Goal: Task Accomplishment & Management: Manage account settings

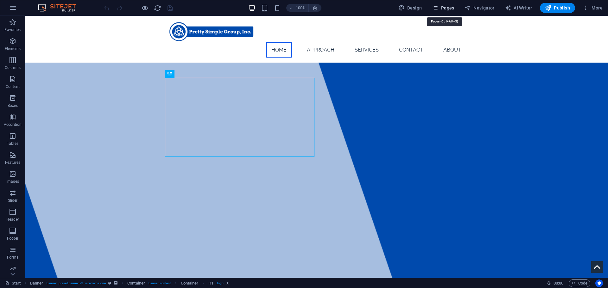
click at [442, 9] on span "Pages" at bounding box center [443, 8] width 22 height 6
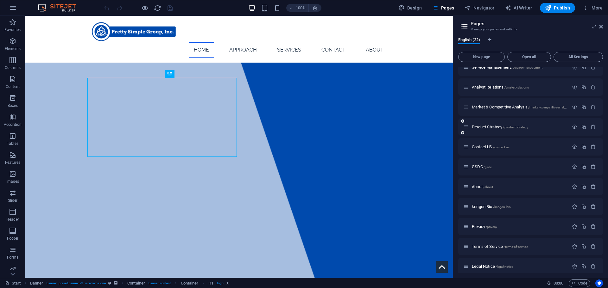
scroll to position [228, 0]
click at [473, 167] on span "GSDC /gsdc" at bounding box center [482, 166] width 20 height 5
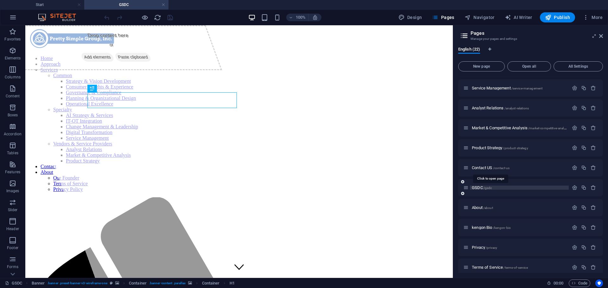
scroll to position [0, 0]
click at [583, 188] on icon "button" at bounding box center [583, 187] width 5 height 5
click at [487, 230] on input "GSDC 1" at bounding box center [530, 232] width 135 height 10
type input "AP"
type input "/ap"
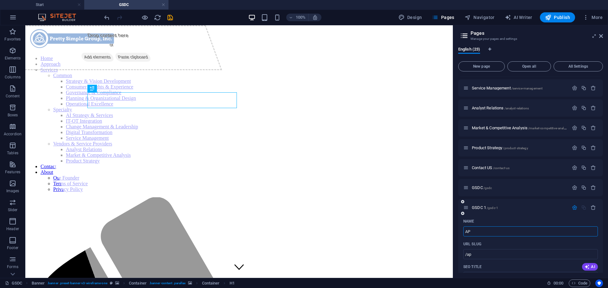
type input "AP"
type input "APEIP"
type input "/ape"
type input "APE"
type input "APEIP"
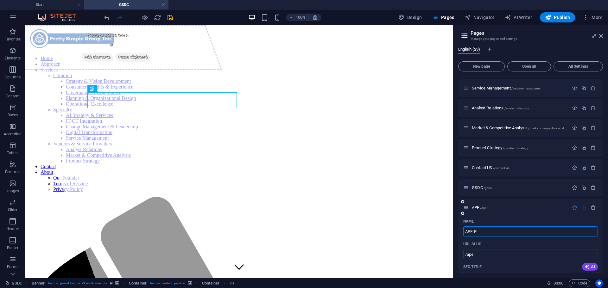
type input "/apeip"
type input "APEIP"
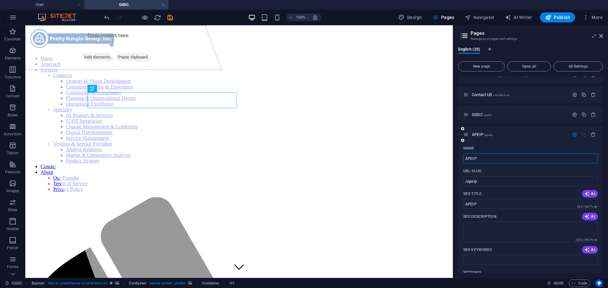
scroll to position [290, 0]
type input "APEIP"
click at [488, 230] on textarea "SEO Description" at bounding box center [530, 232] width 135 height 21
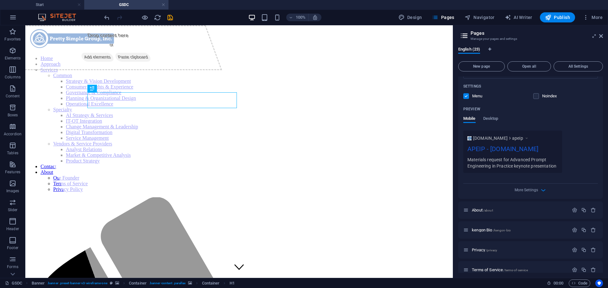
scroll to position [477, 0]
type textarea "Materials request for Advanced Prompt Engineering in Practice keynote presentat…"
click at [168, 17] on icon "save" at bounding box center [170, 17] width 7 height 7
checkbox input "false"
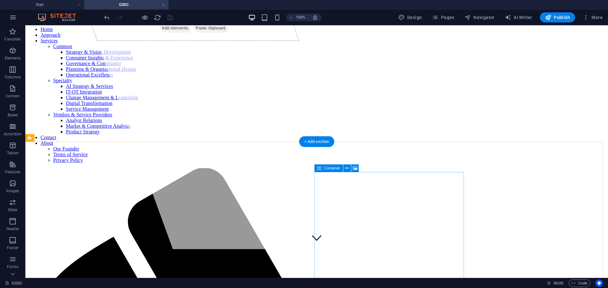
scroll to position [0, 0]
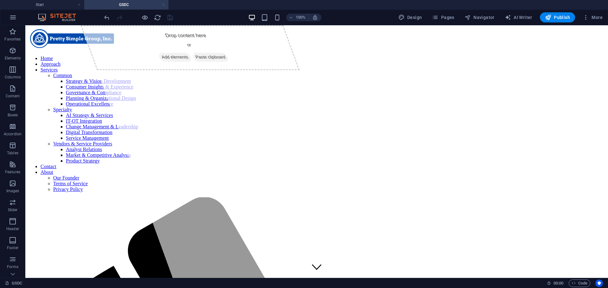
click at [165, 3] on link at bounding box center [163, 5] width 4 height 6
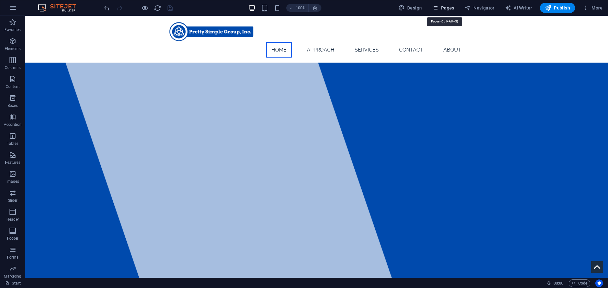
click at [449, 3] on button "Pages" at bounding box center [442, 8] width 27 height 10
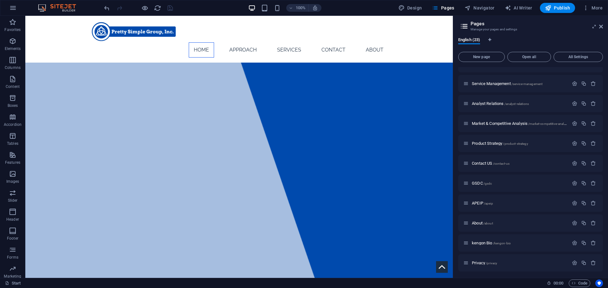
scroll to position [212, 0]
click at [481, 205] on span "APEIP /apeip" at bounding box center [482, 203] width 21 height 5
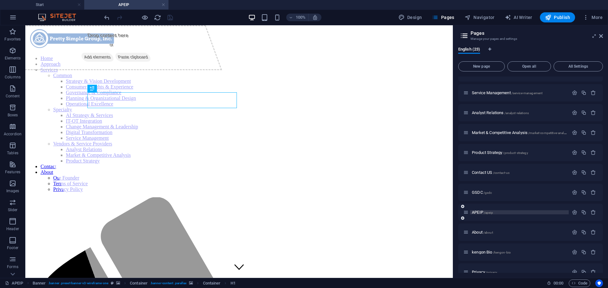
scroll to position [0, 0]
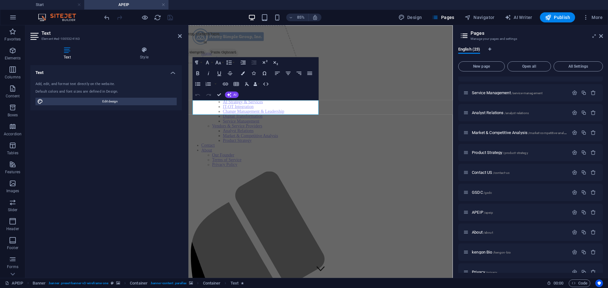
click at [168, 118] on div "Text Add, edit, and format text directly on the website. Default colors and fon…" at bounding box center [105, 169] width 151 height 208
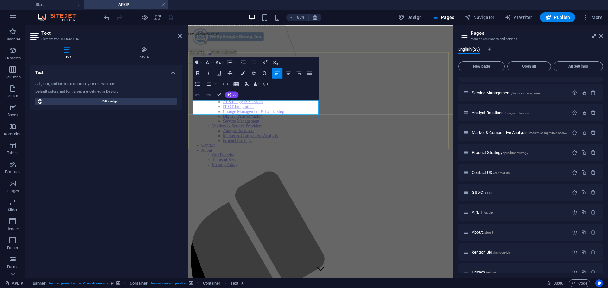
click at [262, 150] on div "Drop content here or Add elements Paste clipboard" at bounding box center [255, 174] width 311 height 298
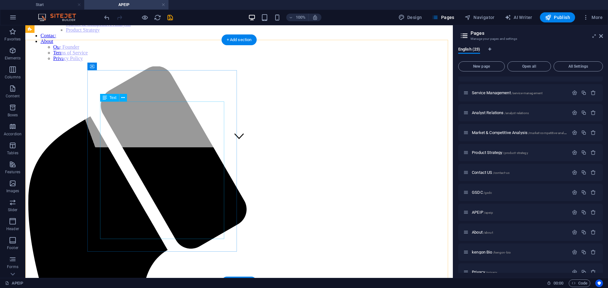
scroll to position [131, 0]
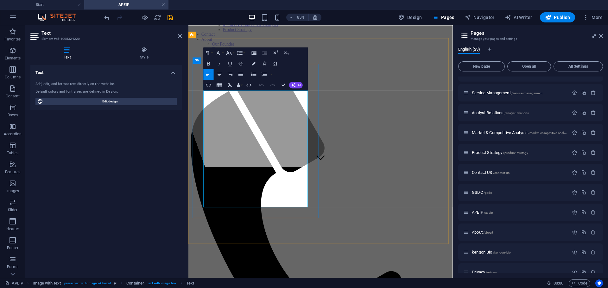
drag, startPoint x: 207, startPoint y: 116, endPoint x: 282, endPoint y: 122, distance: 75.2
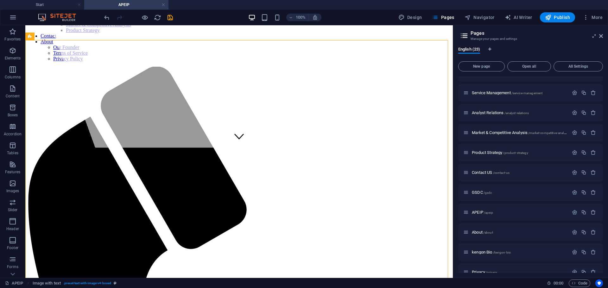
click at [165, 11] on div "100% Design Pages Navigator AI Writer Publish More" at bounding box center [303, 17] width 607 height 15
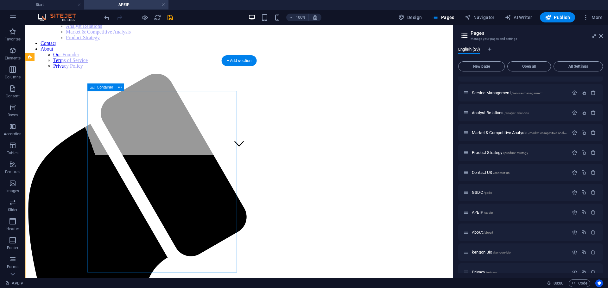
scroll to position [124, 0]
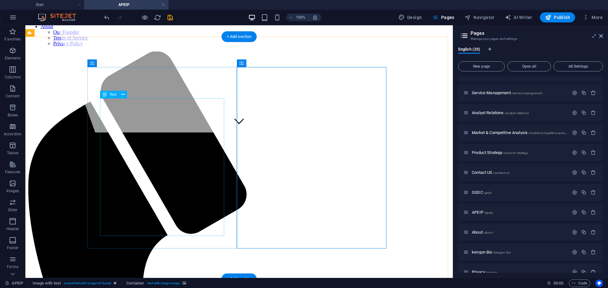
scroll to position [151, 0]
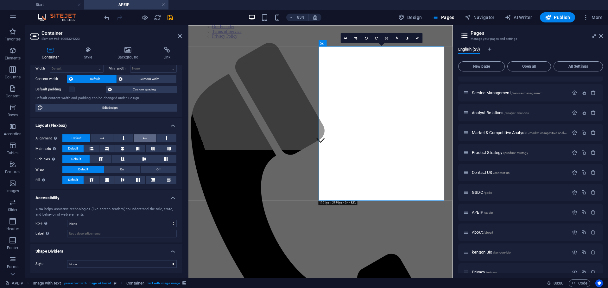
scroll to position [0, 0]
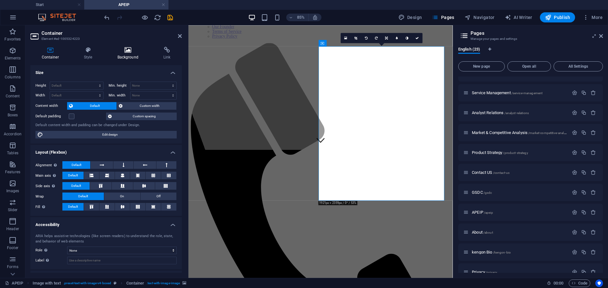
click at [126, 54] on h4 "Background" at bounding box center [129, 53] width 46 height 13
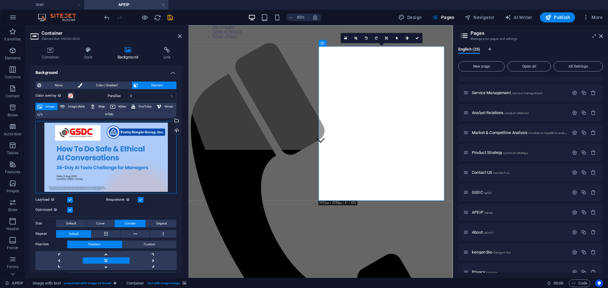
click at [112, 153] on div "Drag files here, click to choose files or select files from Files or our free s…" at bounding box center [105, 157] width 141 height 73
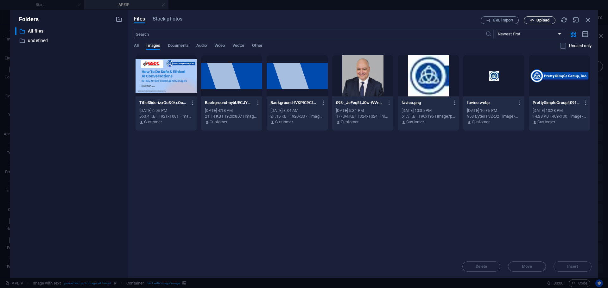
click at [533, 21] on icon "button" at bounding box center [532, 20] width 4 height 4
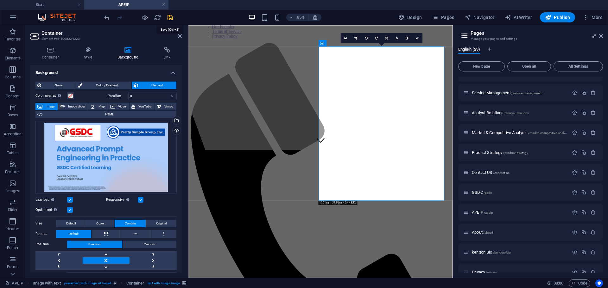
click at [169, 17] on icon "save" at bounding box center [170, 17] width 7 height 7
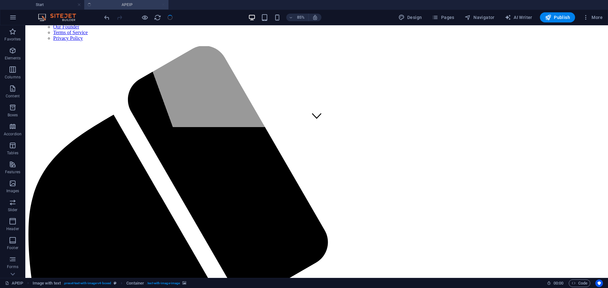
checkbox input "false"
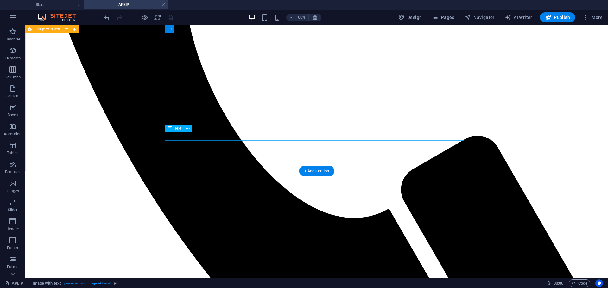
scroll to position [567, 0]
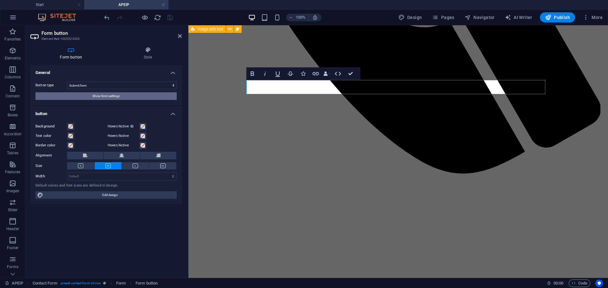
click at [114, 95] on span "Show form settings" at bounding box center [105, 96] width 27 height 8
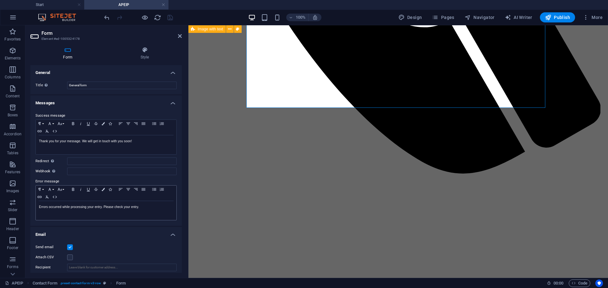
scroll to position [78, 0]
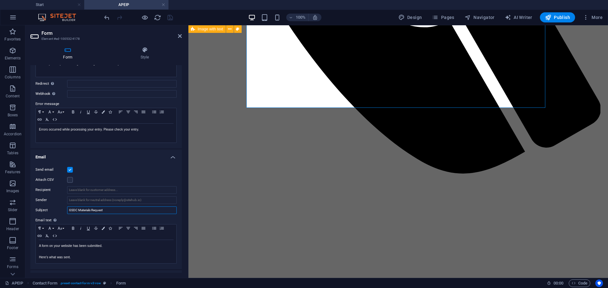
click at [111, 213] on input "GSDC Materials Request" at bounding box center [122, 211] width 110 height 8
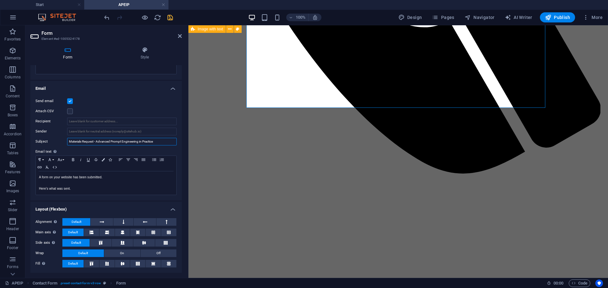
type input "Materials Request - Advanced Prompt Engineering in Practice"
click at [173, 22] on div at bounding box center [138, 17] width 71 height 10
click at [172, 18] on icon "save" at bounding box center [170, 17] width 7 height 7
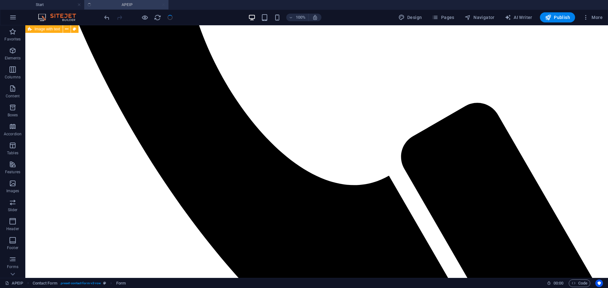
checkbox input "false"
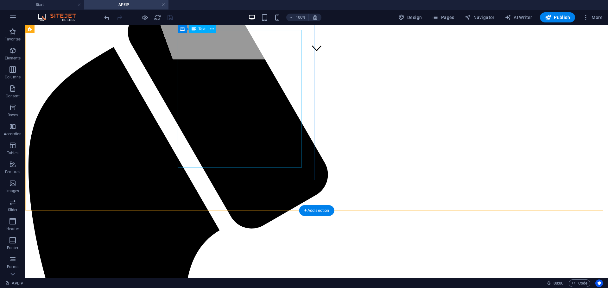
scroll to position [203, 0]
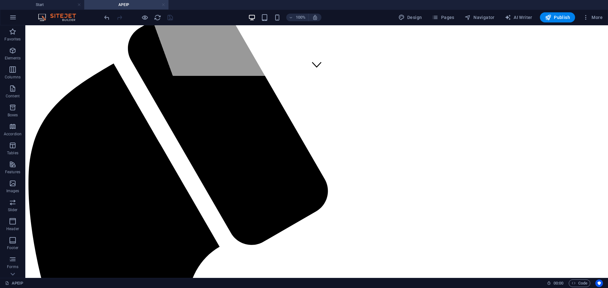
click at [165, 3] on link at bounding box center [163, 5] width 4 height 6
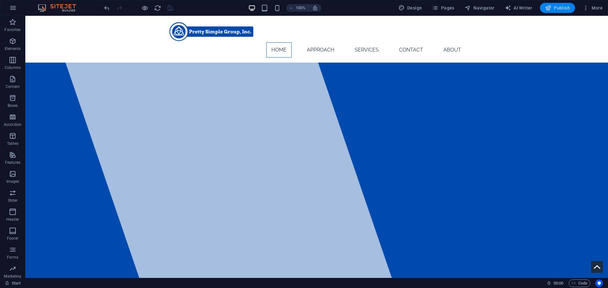
click at [551, 9] on icon "button" at bounding box center [548, 8] width 6 height 6
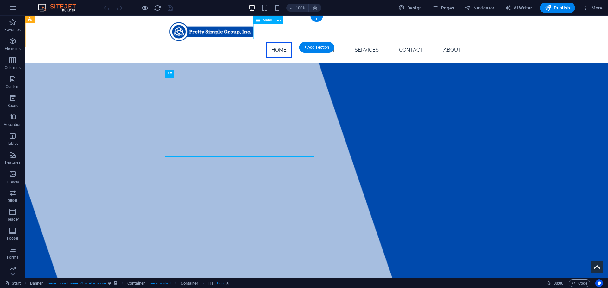
click at [286, 42] on nav "Home Approach Services Common Strategy & Vision Development Consumer Insights &…" at bounding box center [316, 49] width 299 height 15
select select
select select "2"
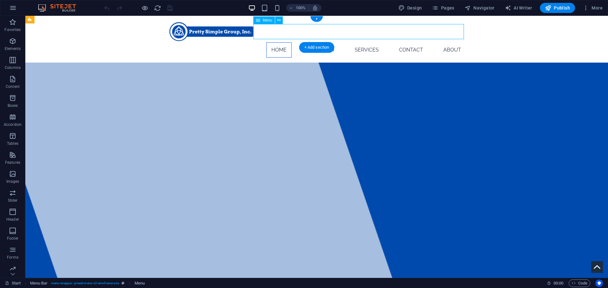
select select
select select "3"
select select
select select "4"
select select
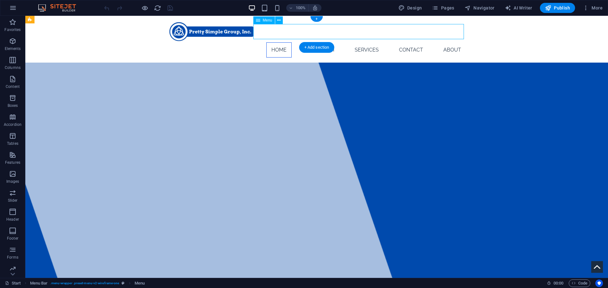
select select "5"
select select
select select "6"
select select
select select "7"
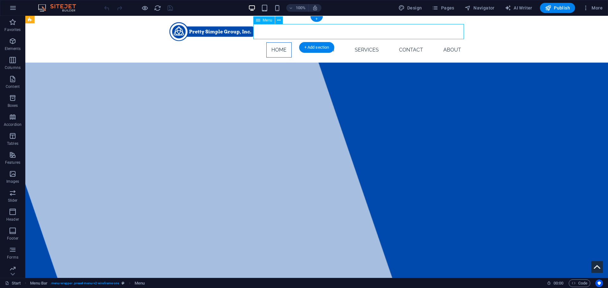
select select
select select "8"
select select
select select "9"
select select
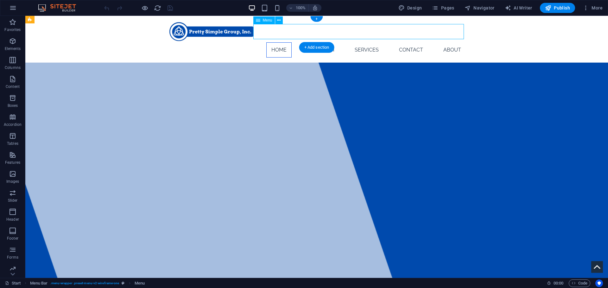
select select "10"
select select
select select "11"
select select
select select "12"
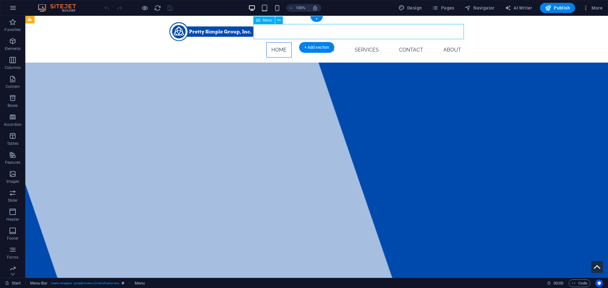
select select
select select "13"
select select
select select "14"
select select
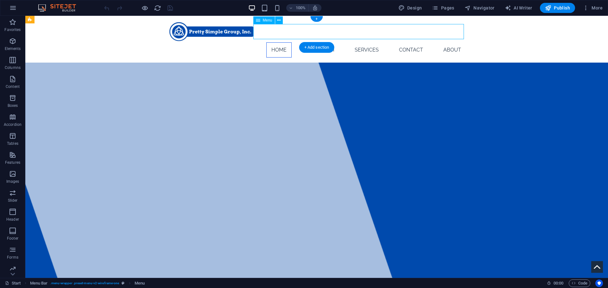
select select
select select "18"
select select
select select "19"
select select
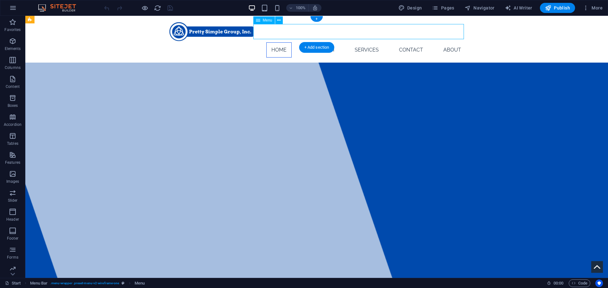
select select "21"
select select
select select "20"
select select
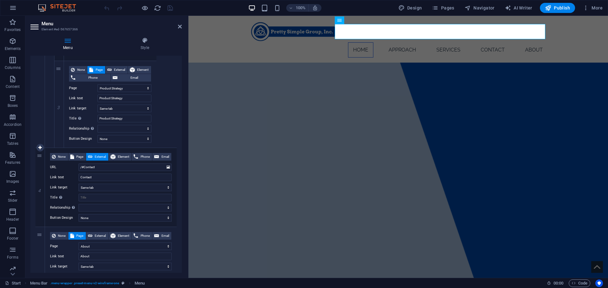
scroll to position [1461, 0]
click at [108, 179] on input "Contact" at bounding box center [125, 178] width 93 height 8
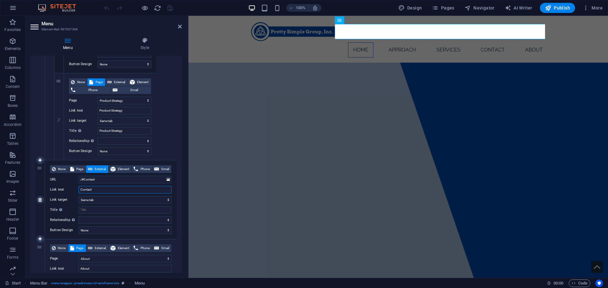
scroll to position [1449, 0]
click at [77, 168] on span "Page" at bounding box center [80, 170] width 8 height 8
select select
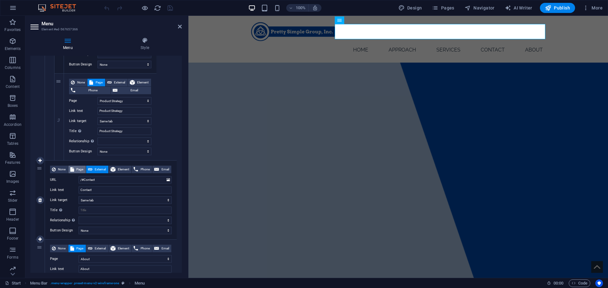
select select
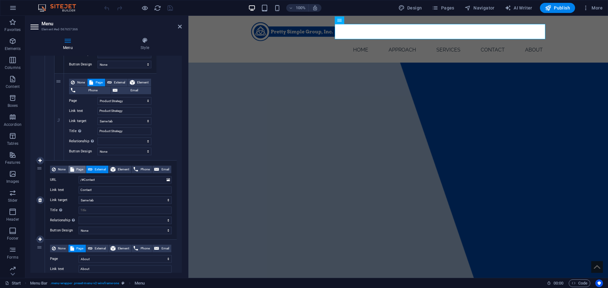
select select
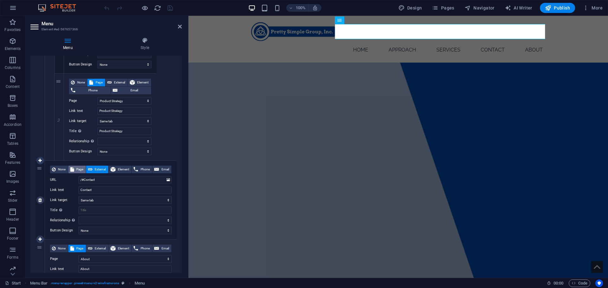
select select
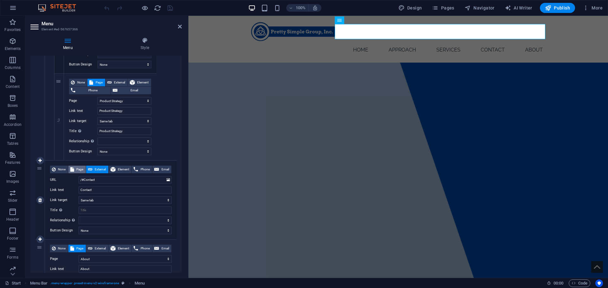
select select
click at [148, 179] on select "Page Template Start Strategy &amp; Vision Consumer Insights &amp; Experience Go…" at bounding box center [125, 180] width 93 height 8
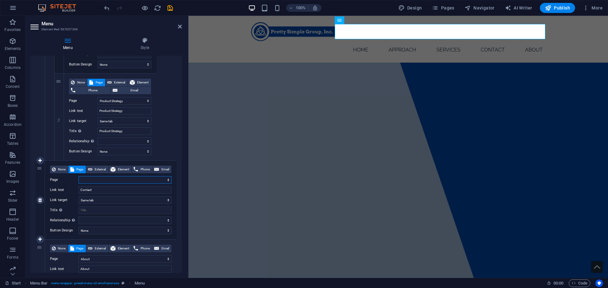
select select "14"
click at [79, 176] on select "Page Template Start Strategy &amp; Vision Consumer Insights &amp; Experience Go…" at bounding box center [125, 180] width 93 height 8
select select
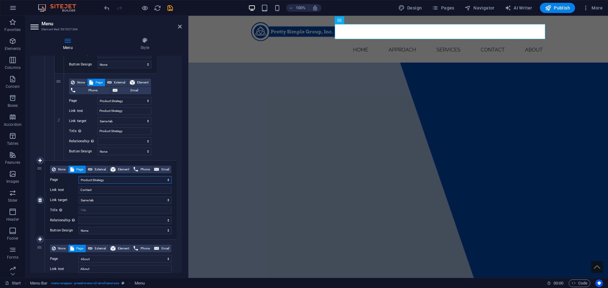
select select
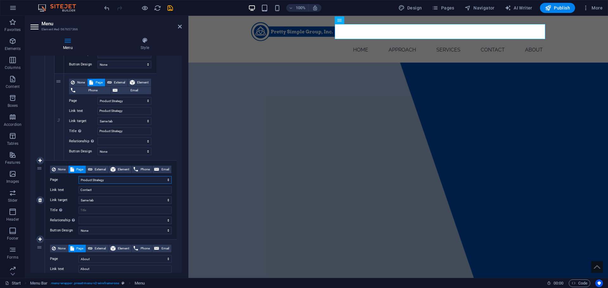
select select
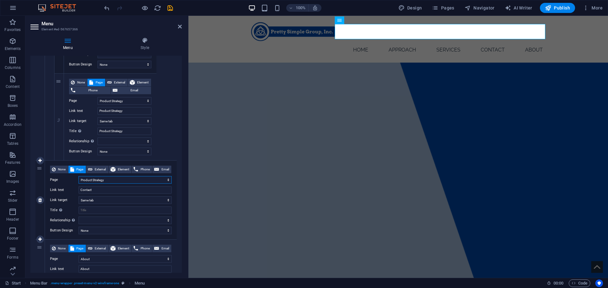
select select
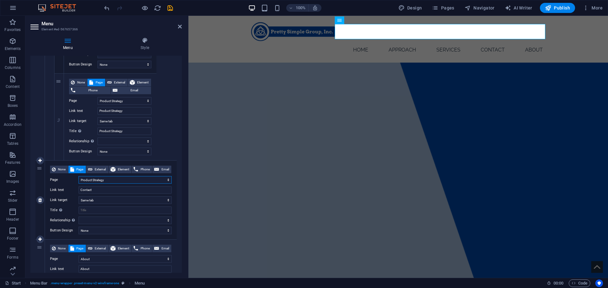
select select
click at [106, 180] on select "Page Template Start Strategy &amp; Vision Consumer Insights &amp; Experience Go…" at bounding box center [125, 180] width 93 height 8
select select "15"
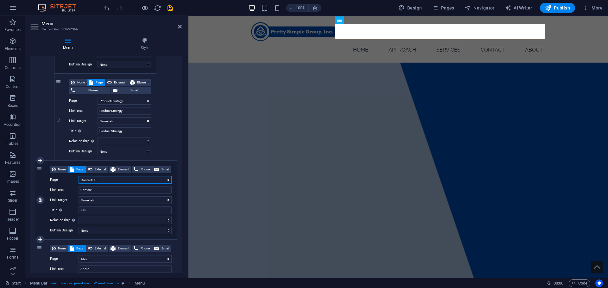
click at [79, 176] on select "Page Template Start Strategy &amp; Vision Consumer Insights &amp; Experience Go…" at bounding box center [125, 180] width 93 height 8
select select
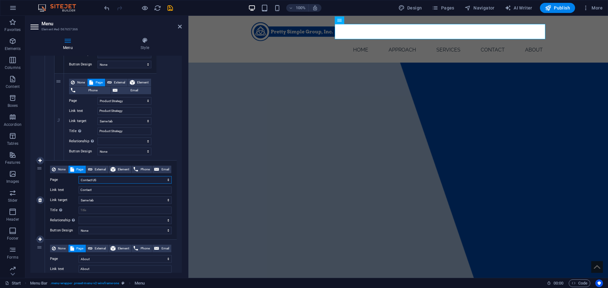
select select
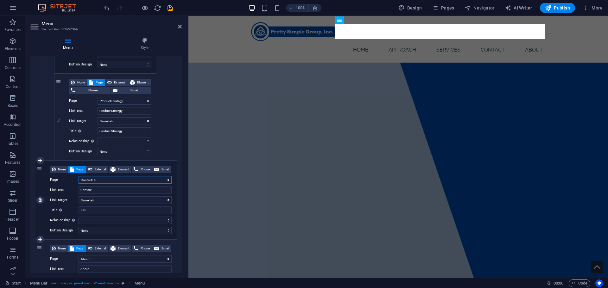
select select
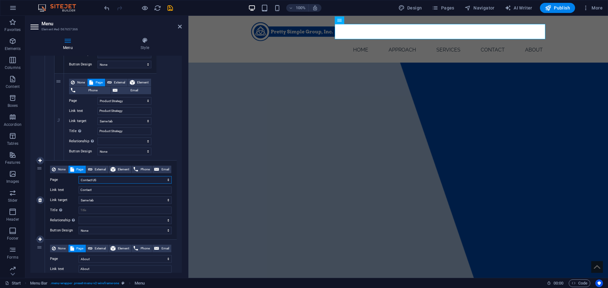
select select
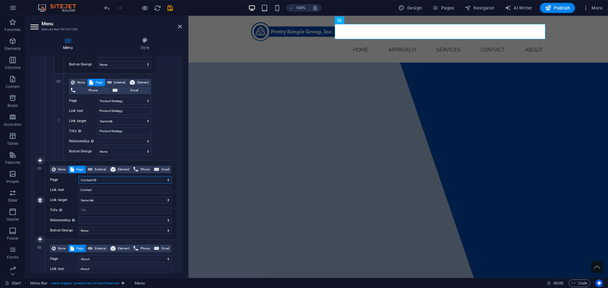
select select
click at [170, 14] on div "100% Design Pages Navigator AI Writer Publish More" at bounding box center [303, 7] width 607 height 15
click at [170, 10] on icon "save" at bounding box center [170, 7] width 7 height 7
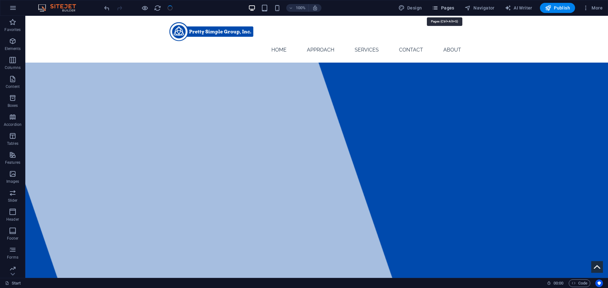
click at [447, 4] on button "Pages" at bounding box center [442, 8] width 27 height 10
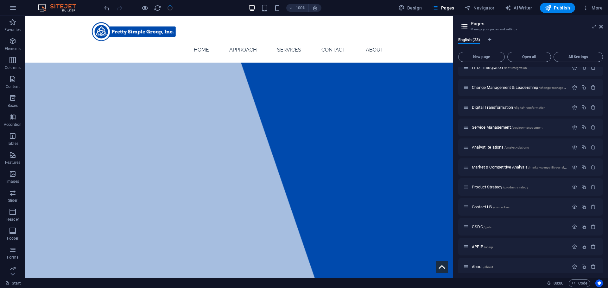
scroll to position [168, 0]
click at [489, 208] on span "Contact US /contact-us" at bounding box center [491, 207] width 38 height 5
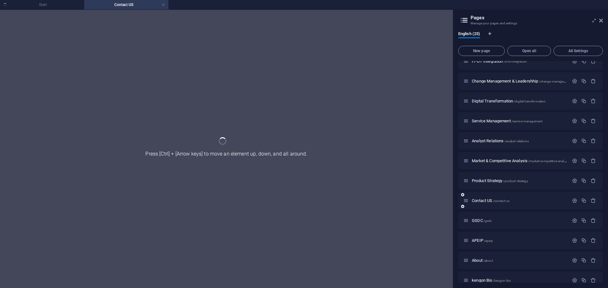
click at [465, 200] on icon at bounding box center [465, 200] width 5 height 5
click at [573, 201] on icon "button" at bounding box center [574, 200] width 5 height 5
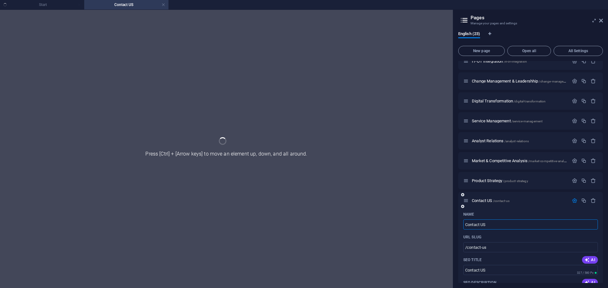
click at [504, 224] on input "Contact US" at bounding box center [530, 225] width 135 height 10
type input "Contact U"
type input "/contact-u"
type input "Contact U"
type input "Contact Us"
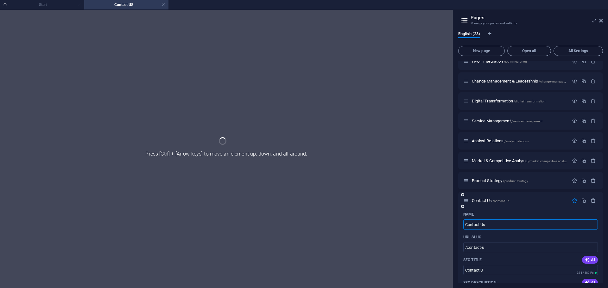
type input "/contact-us"
type input "Contact Us"
click at [139, 6] on h4 "Contact US" at bounding box center [126, 4] width 84 height 7
type input "Contact Us"
click at [67, 4] on ul "Start Contact US" at bounding box center [304, 4] width 608 height 9
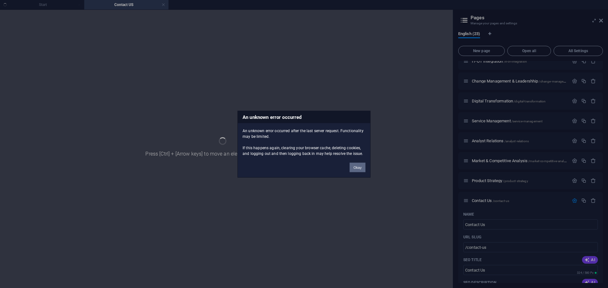
click at [359, 169] on button "Okay" at bounding box center [358, 167] width 16 height 9
